Goal: Ask a question: Ask a question

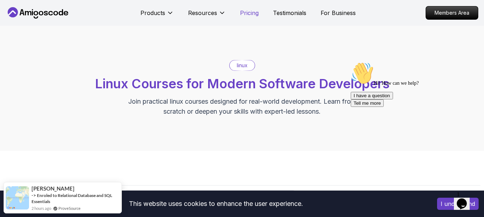
click at [246, 13] on p "Pricing" at bounding box center [249, 13] width 19 height 9
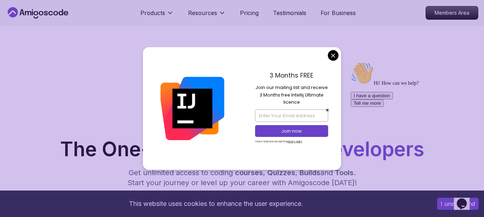
scroll to position [1629, 0]
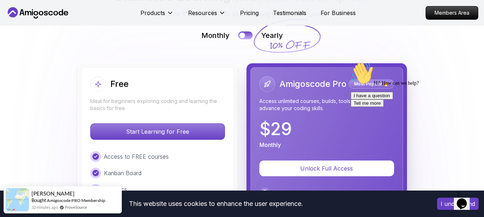
click at [393, 100] on button "I have a question" at bounding box center [371, 96] width 42 height 8
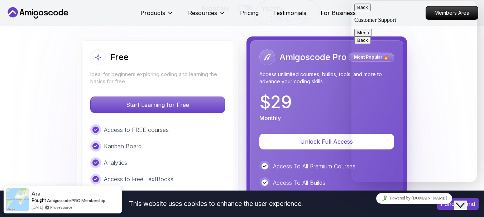
scroll to position [1664, 0]
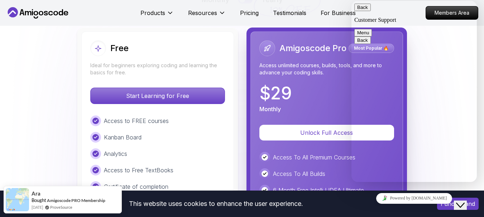
type textarea "do you have free courses for new beginners"
